Goal: Task Accomplishment & Management: Use online tool/utility

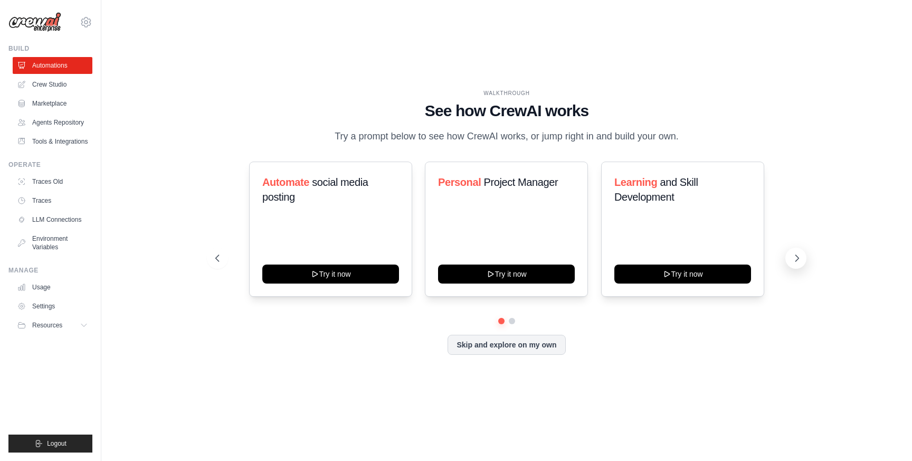
click at [796, 263] on icon at bounding box center [797, 258] width 11 height 11
click at [794, 263] on icon at bounding box center [797, 258] width 11 height 11
drag, startPoint x: 338, startPoint y: 129, endPoint x: 527, endPoint y: 147, distance: 189.8
click at [528, 144] on p "Try a prompt below to see how CrewAI works, or jump right in and build your own." at bounding box center [506, 136] width 355 height 15
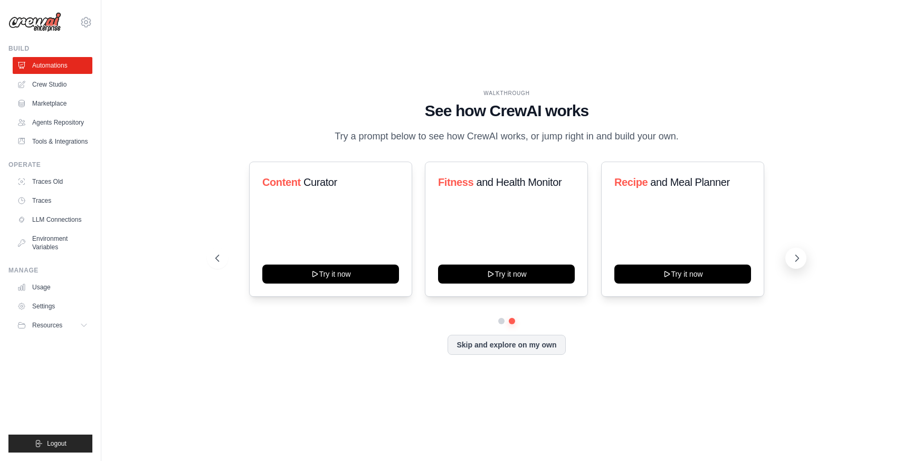
click at [799, 263] on icon at bounding box center [797, 258] width 11 height 11
click at [216, 261] on icon at bounding box center [216, 258] width 3 height 6
drag, startPoint x: 506, startPoint y: 350, endPoint x: 509, endPoint y: 316, distance: 34.4
click at [509, 316] on div "Automate social media posting Try it now Personal Project Manager Try it now Le…" at bounding box center [506, 258] width 583 height 193
click at [729, 74] on div "WALKTHROUGH See how [PERSON_NAME] works Try a prompt below to see how [PERSON_N…" at bounding box center [506, 231] width 777 height 440
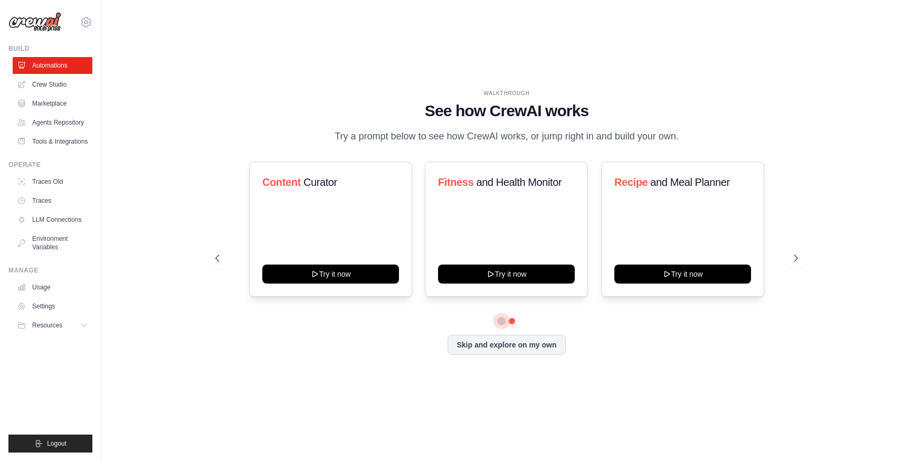
click at [501, 324] on button at bounding box center [501, 320] width 7 height 7
click at [802, 268] on button at bounding box center [795, 258] width 21 height 21
click at [709, 383] on div "WALKTHROUGH See how [PERSON_NAME] works Try a prompt below to see how [PERSON_N…" at bounding box center [506, 231] width 777 height 440
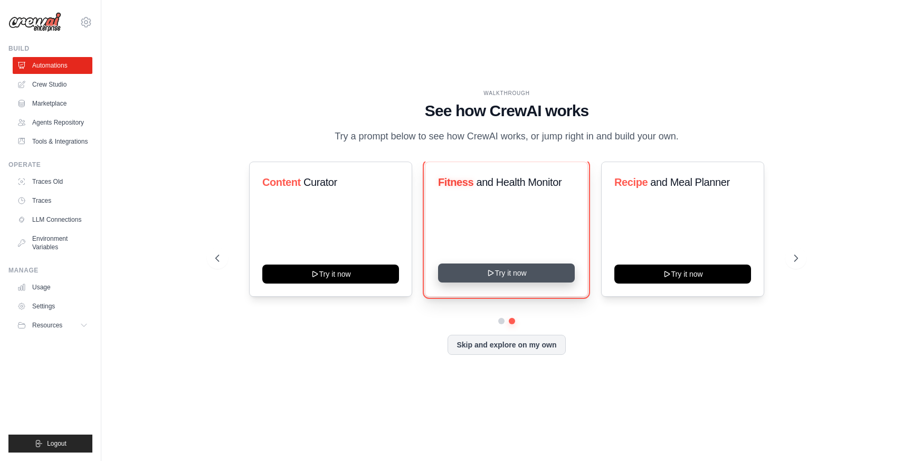
click at [504, 280] on button "Try it now" at bounding box center [506, 272] width 137 height 19
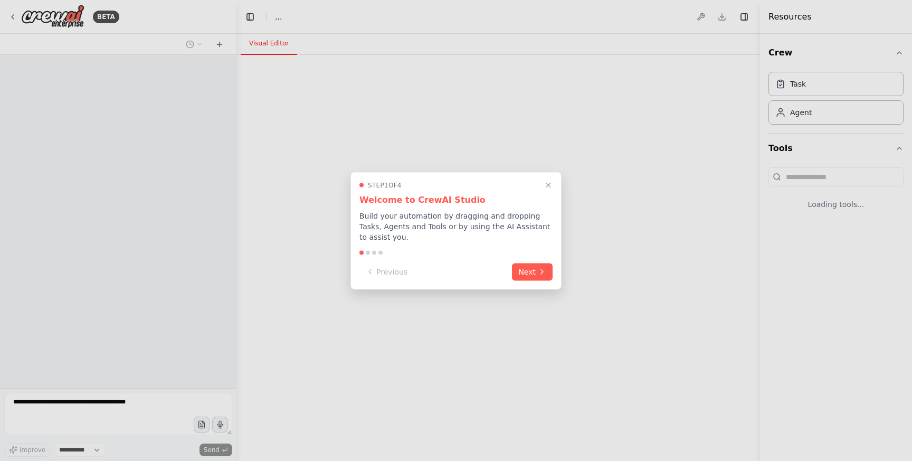
select select "****"
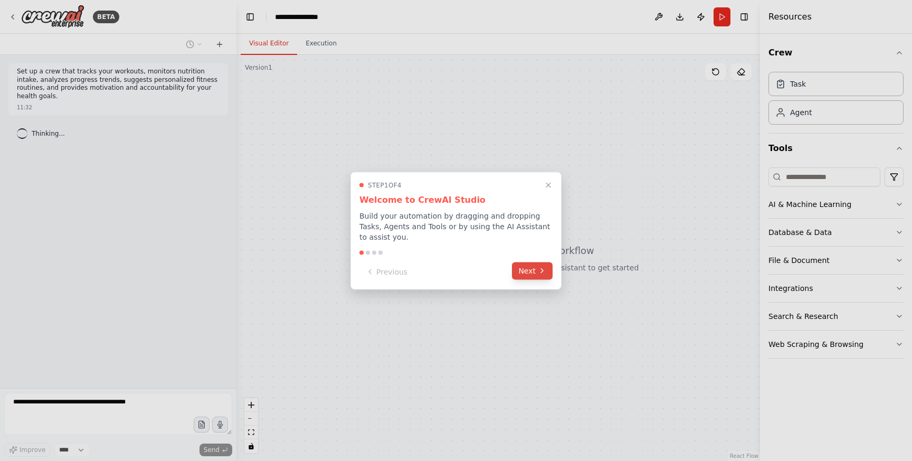
click at [525, 275] on button "Next" at bounding box center [532, 270] width 41 height 17
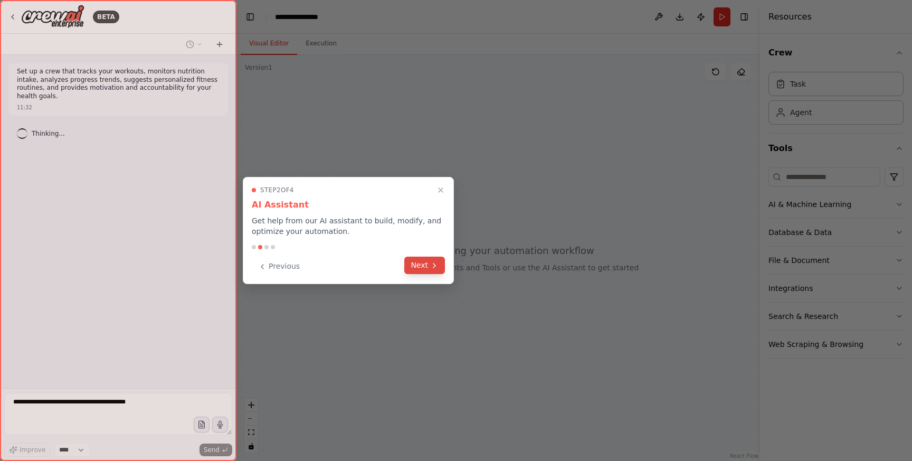
click at [431, 273] on button "Next" at bounding box center [424, 265] width 41 height 17
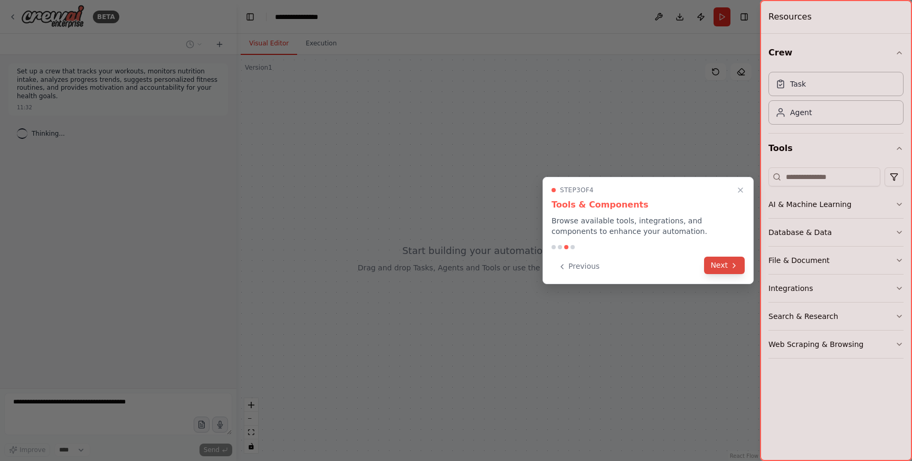
click at [717, 273] on button "Next" at bounding box center [724, 265] width 41 height 17
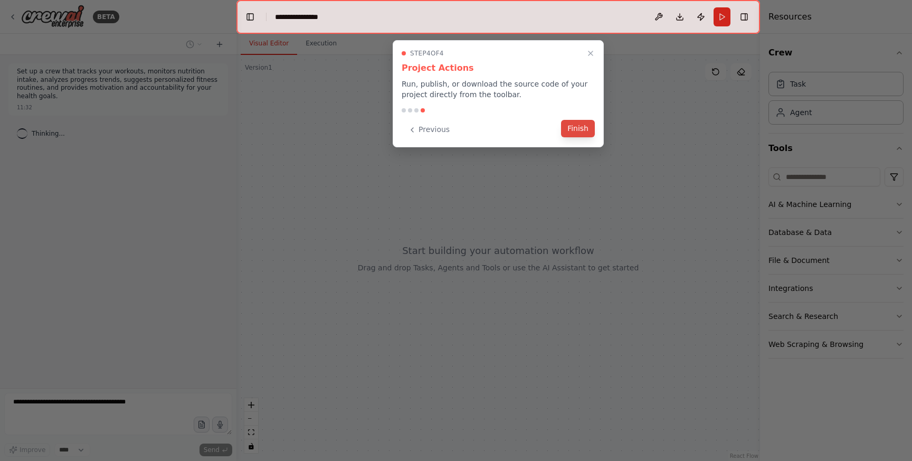
click at [584, 134] on button "Finish" at bounding box center [578, 128] width 34 height 17
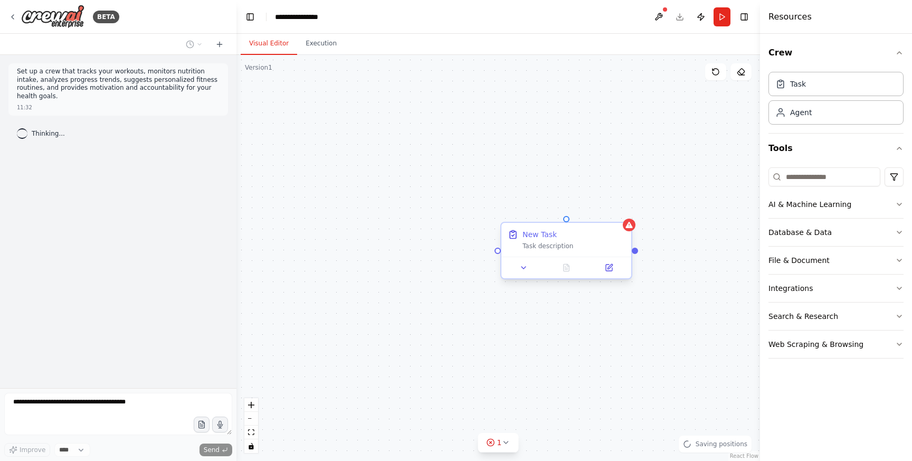
click at [556, 248] on div "Task description" at bounding box center [574, 246] width 102 height 8
click at [622, 214] on icon at bounding box center [623, 213] width 6 height 6
click at [436, 160] on div "New Task Task description" at bounding box center [498, 258] width 524 height 406
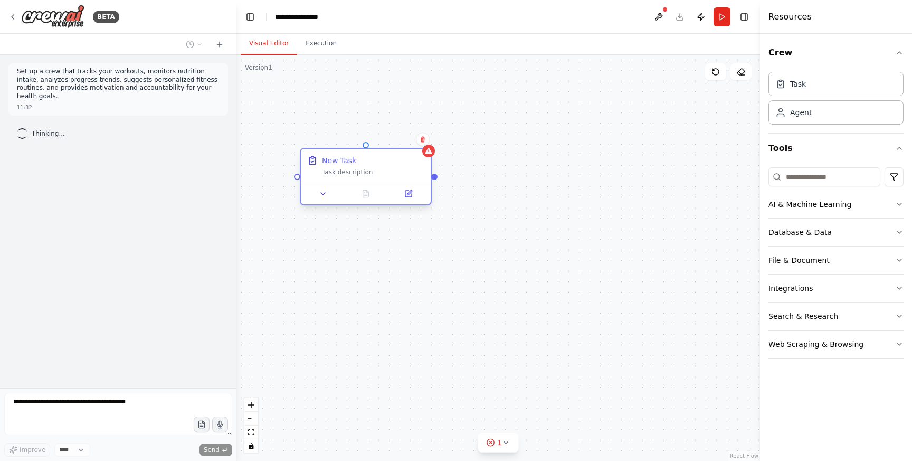
drag, startPoint x: 566, startPoint y: 245, endPoint x: 364, endPoint y: 171, distance: 216.1
click at [364, 171] on div "Task description" at bounding box center [373, 172] width 102 height 8
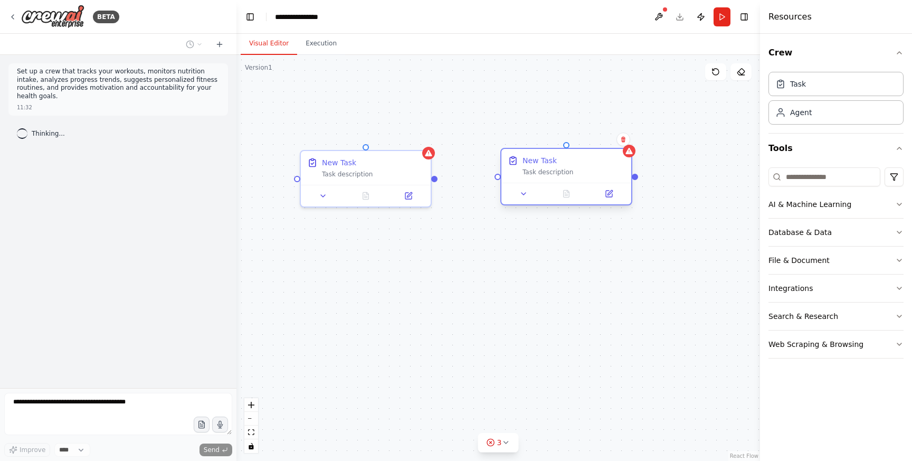
drag, startPoint x: 655, startPoint y: 192, endPoint x: 588, endPoint y: 173, distance: 69.3
click at [588, 173] on div "Task description" at bounding box center [574, 172] width 102 height 8
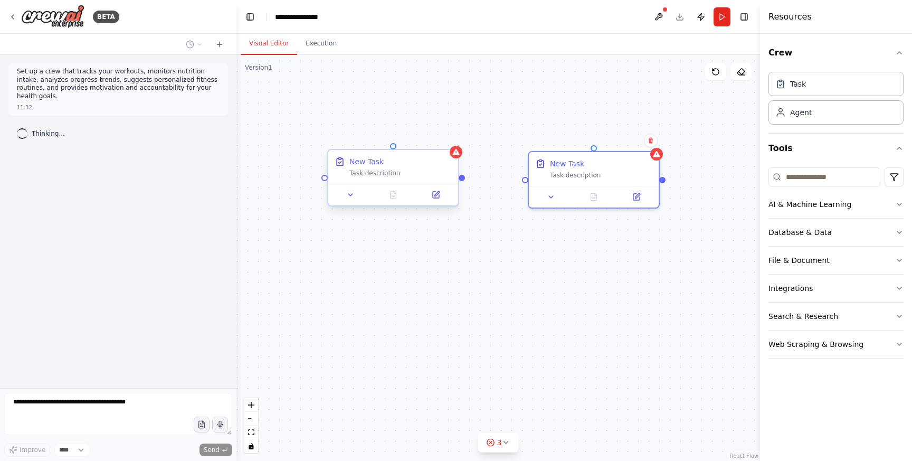
drag, startPoint x: 434, startPoint y: 181, endPoint x: 436, endPoint y: 192, distance: 11.7
click at [436, 192] on div "New Task Task description New Task Task description" at bounding box center [498, 258] width 524 height 406
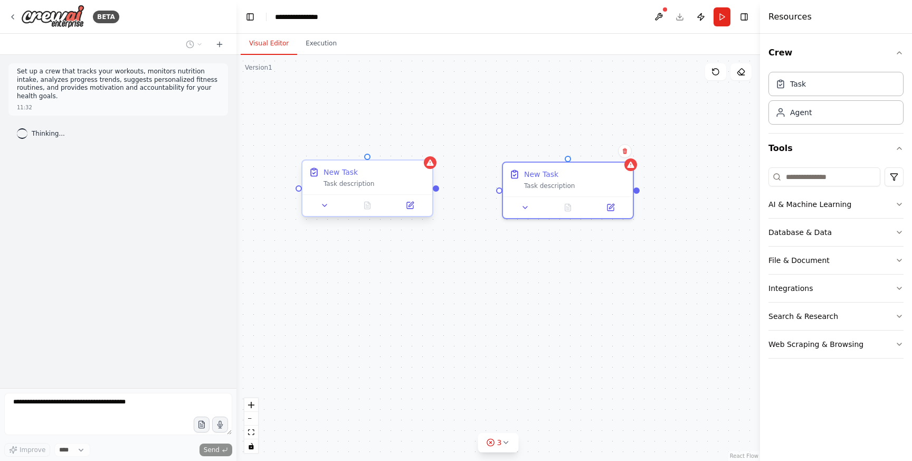
click at [436, 192] on div "New Task Task description New Task Task description" at bounding box center [498, 258] width 524 height 406
click at [437, 191] on div at bounding box center [436, 188] width 6 height 6
drag, startPoint x: 437, startPoint y: 191, endPoint x: 502, endPoint y: 190, distance: 64.9
click at [502, 190] on div "New Task Task description New Task Task description" at bounding box center [500, 270] width 524 height 406
click at [371, 182] on div "Task description" at bounding box center [375, 183] width 102 height 8
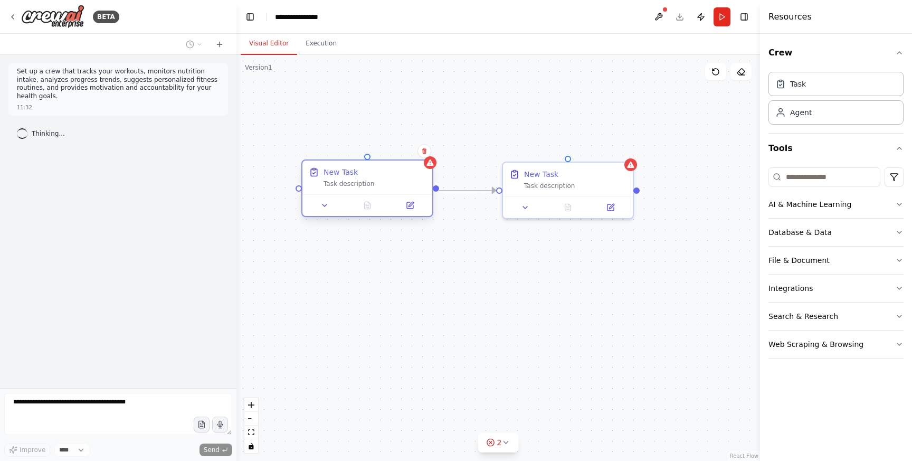
click at [343, 177] on div "New Task Task description" at bounding box center [375, 177] width 102 height 21
click at [325, 205] on icon at bounding box center [325, 205] width 4 height 2
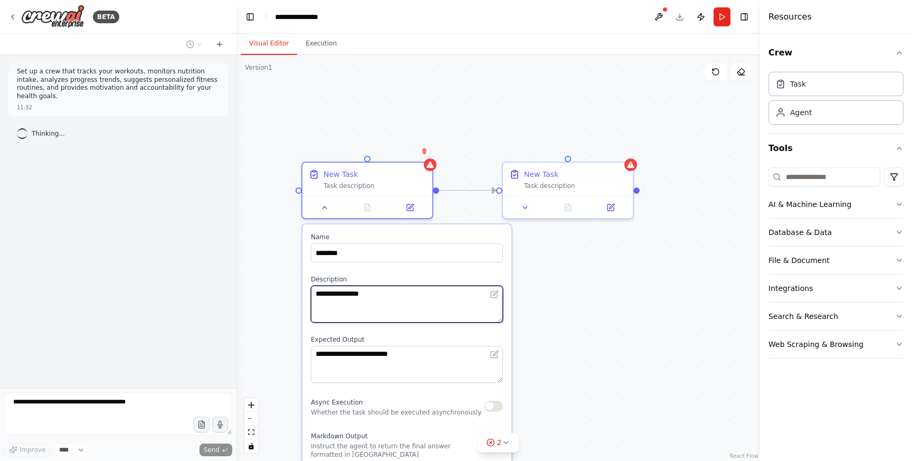
click at [357, 293] on textarea "**********" at bounding box center [407, 304] width 192 height 37
